Goal: Ask a question

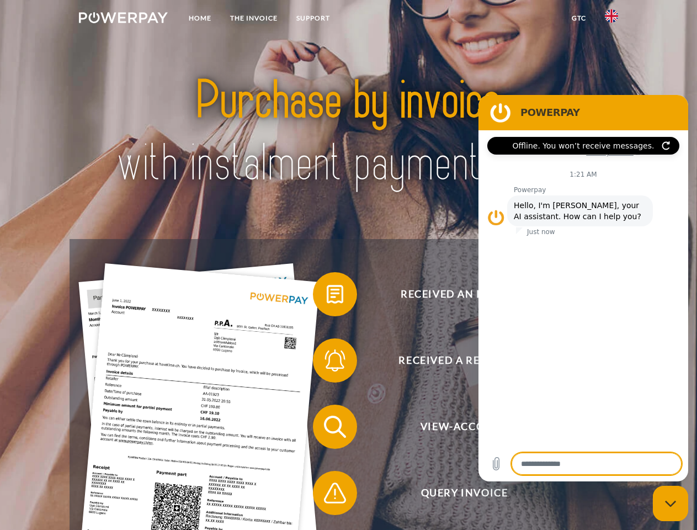
click at [123, 19] on img at bounding box center [123, 17] width 89 height 11
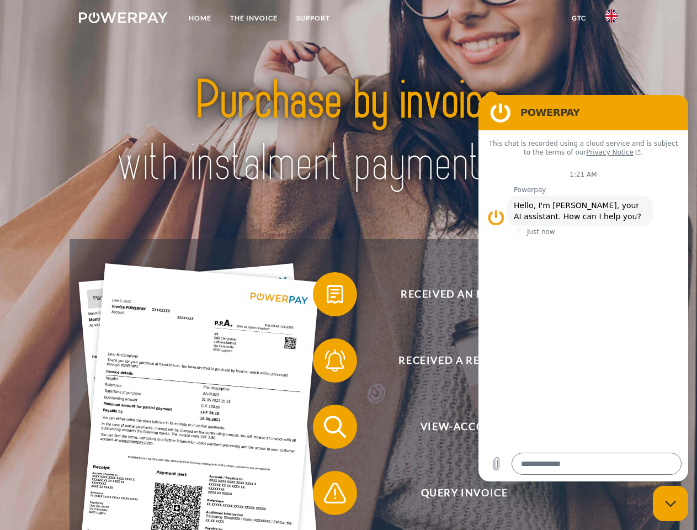
click at [611, 19] on img at bounding box center [611, 15] width 13 height 13
click at [578, 18] on link "GTC" at bounding box center [578, 18] width 33 height 20
click at [327, 296] on span at bounding box center [318, 294] width 55 height 55
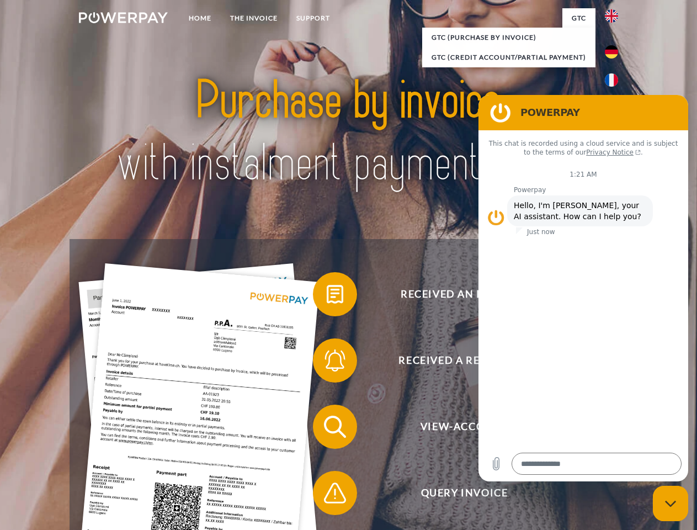
click at [327, 363] on span at bounding box center [318, 360] width 55 height 55
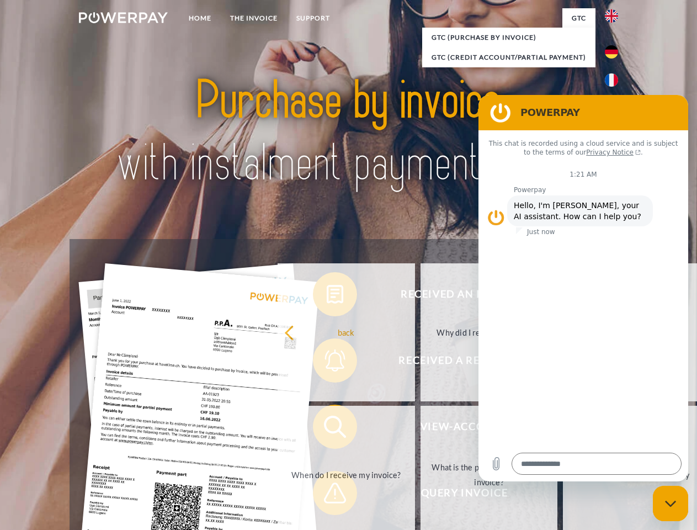
click at [420, 429] on link "What is the payment term of my invoice?" at bounding box center [488, 475] width 137 height 138
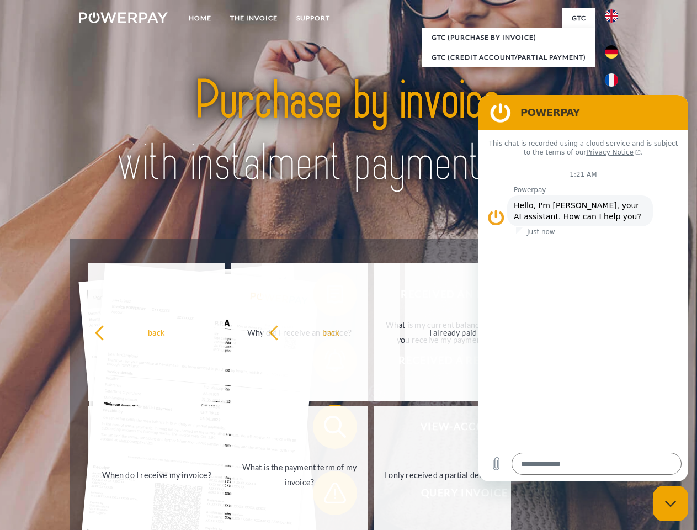
click at [327, 495] on span at bounding box center [318, 492] width 55 height 55
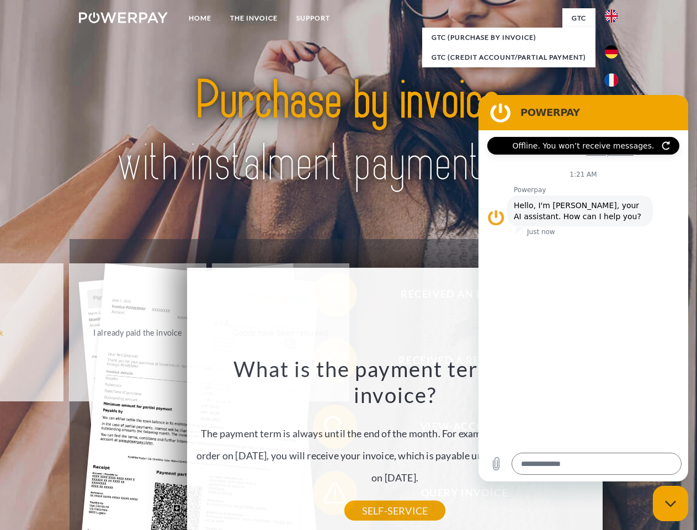
click at [670, 503] on icon "Close messaging window" at bounding box center [671, 503] width 12 height 7
type textarea "*"
